Goal: Task Accomplishment & Management: Complete application form

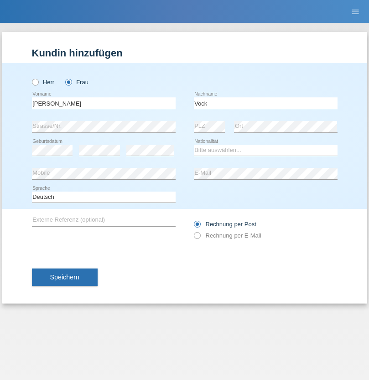
type input "[PERSON_NAME]"
select select "CH"
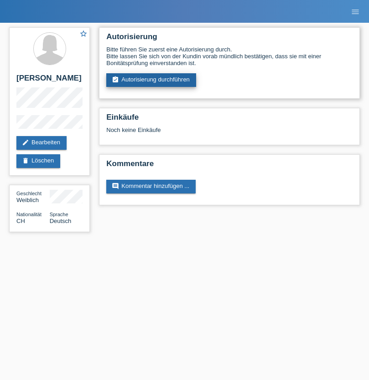
click at [151, 80] on link "assignment_turned_in Autorisierung durchführen" at bounding box center [151, 80] width 90 height 14
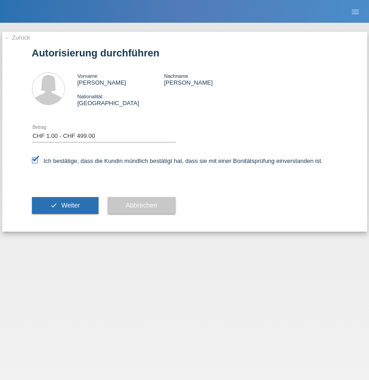
select select "1"
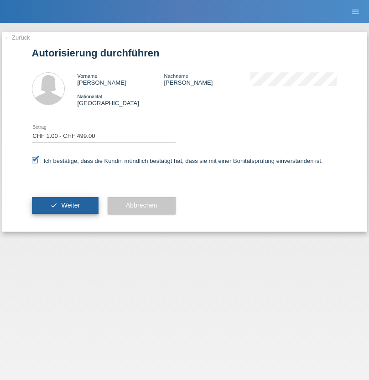
click at [65, 205] on span "Weiter" at bounding box center [70, 205] width 19 height 7
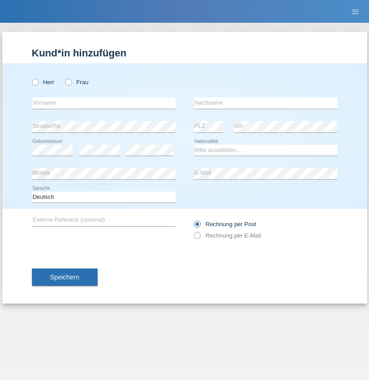
radio input "true"
click at [103, 103] on input "text" at bounding box center [104, 102] width 144 height 11
type input "Farkash"
click at [265, 103] on input "text" at bounding box center [266, 102] width 144 height 11
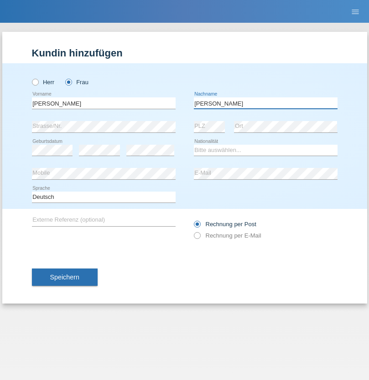
type input "Yolana"
select select "UA"
select select "C"
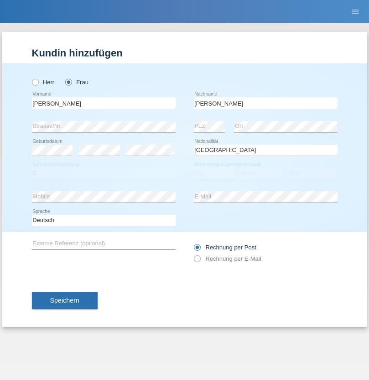
select select "23"
select select "10"
select select "2021"
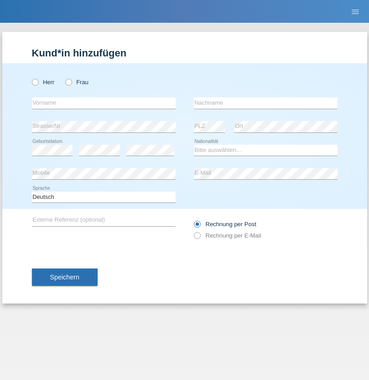
radio input "true"
click at [103, 103] on input "text" at bounding box center [104, 102] width 144 height 11
type input "Terezie"
click at [265, 103] on input "text" at bounding box center [266, 102] width 144 height 11
type input "Zachariášová"
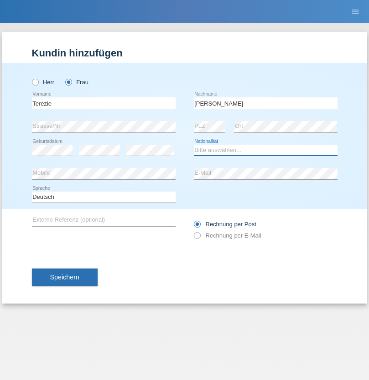
select select "CH"
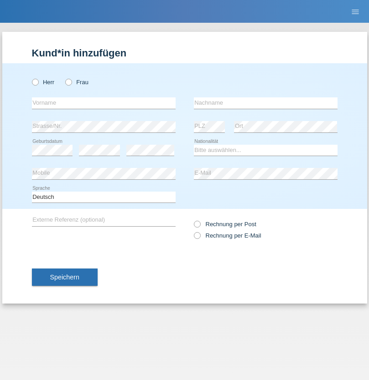
radio input "true"
click at [103, 103] on input "text" at bounding box center [104, 102] width 144 height 11
type input "firat"
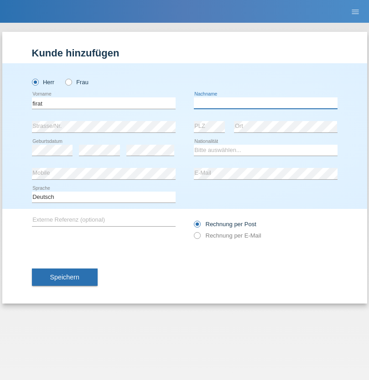
click at [265, 103] on input "text" at bounding box center [266, 102] width 144 height 11
type input "kara"
select select "CH"
radio input "true"
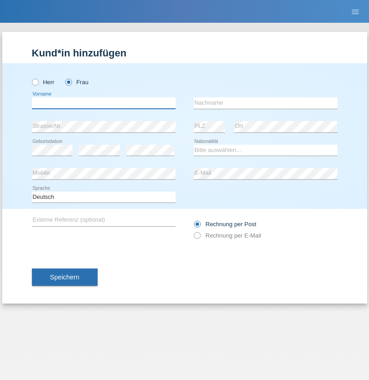
click at [103, 103] on input "text" at bounding box center [104, 102] width 144 height 11
type input "Nuria"
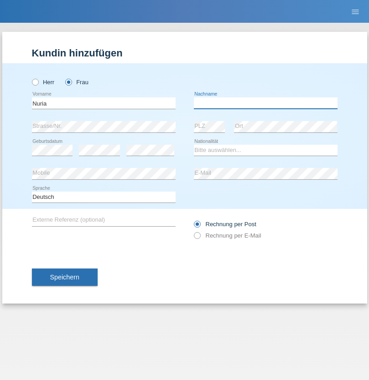
click at [265, 103] on input "text" at bounding box center [266, 102] width 144 height 11
type input "D'Antino"
select select "CH"
